Goal: Task Accomplishment & Management: Manage account settings

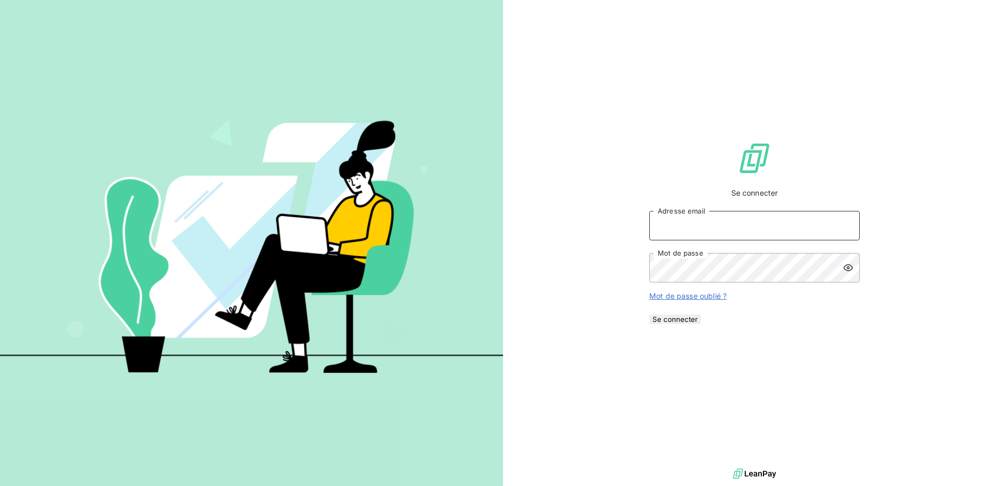
type input "mail@antillestelephone.com"
drag, startPoint x: 759, startPoint y: 329, endPoint x: 755, endPoint y: 312, distance: 17.9
click at [701, 324] on button "Se connecter" at bounding box center [675, 319] width 52 height 9
